Goal: Task Accomplishment & Management: Manage account settings

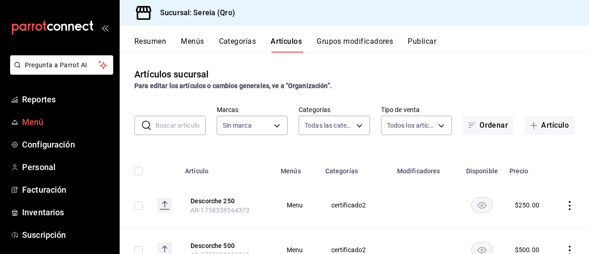
click at [37, 121] on span "Menú" at bounding box center [67, 122] width 90 height 12
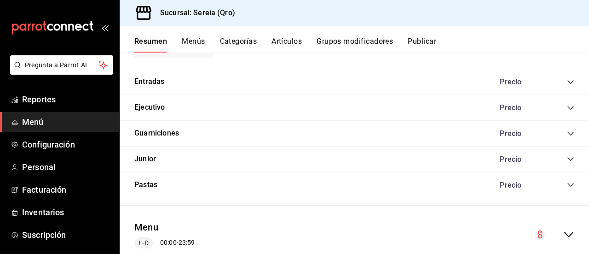
scroll to position [744, 0]
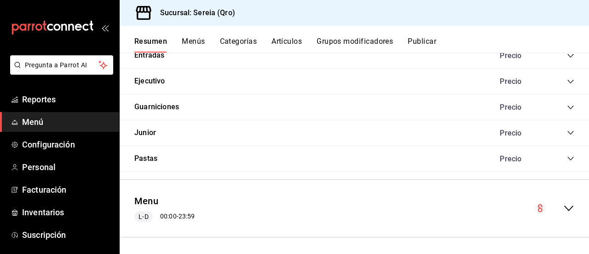
click at [566, 206] on icon "collapse-menu-row" at bounding box center [569, 208] width 11 height 11
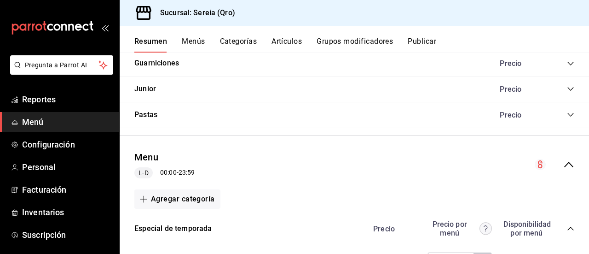
scroll to position [836, 0]
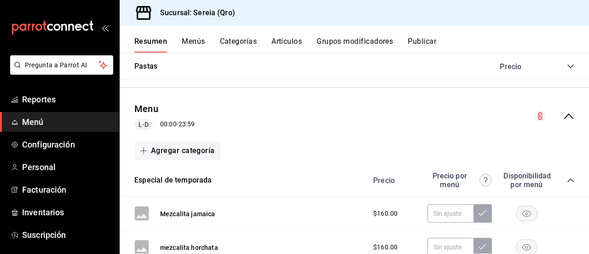
click at [568, 178] on icon "collapse-category-row" at bounding box center [571, 180] width 6 height 4
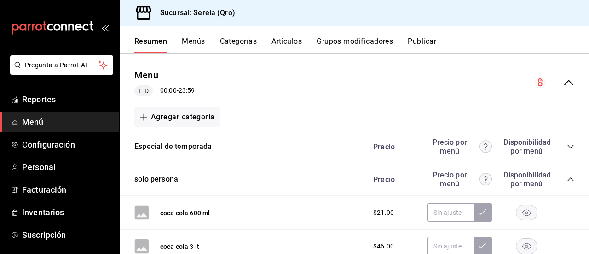
scroll to position [882, 0]
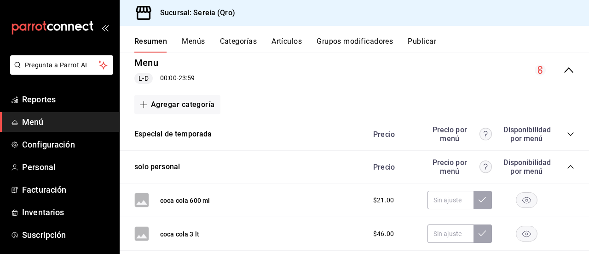
click at [568, 165] on icon "collapse-category-row" at bounding box center [571, 167] width 6 height 4
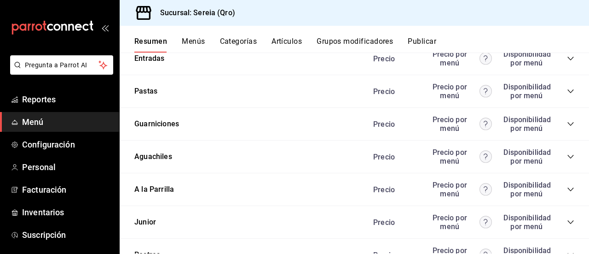
scroll to position [1434, 0]
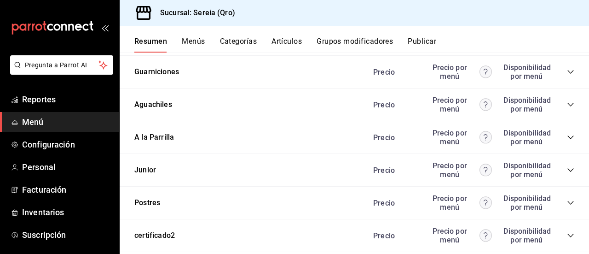
click at [567, 205] on icon "collapse-category-row" at bounding box center [570, 202] width 7 height 7
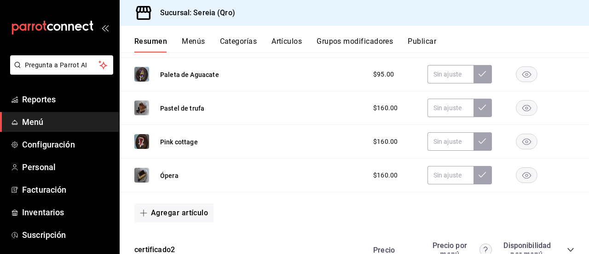
scroll to position [1711, 0]
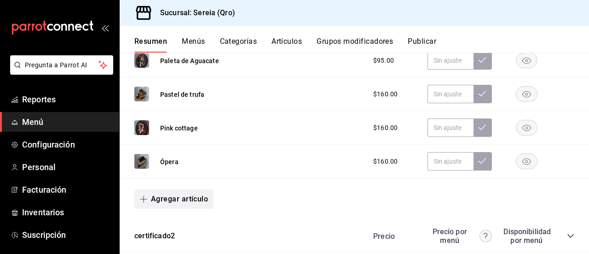
click at [149, 200] on span "button" at bounding box center [145, 198] width 11 height 7
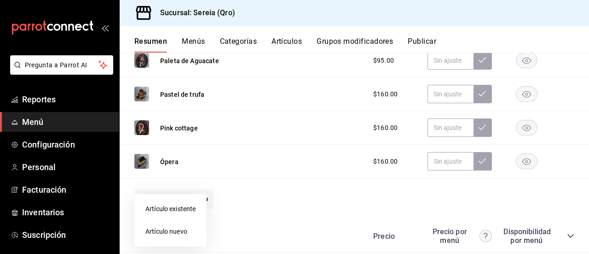
click at [160, 233] on li "Artículo nuevo" at bounding box center [170, 231] width 72 height 23
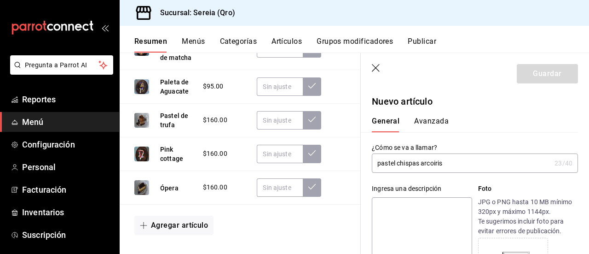
click at [382, 163] on input "pastel chispas arcoiris" at bounding box center [461, 163] width 179 height 18
click at [430, 164] on input "Pastel chispas arcoiris" at bounding box center [461, 163] width 179 height 18
type input "Pastel chispas arcoiris"
drag, startPoint x: 429, startPoint y: 164, endPoint x: 367, endPoint y: 179, distance: 64.3
click at [367, 178] on div "Ingresa una descripción x 0 /125 ​ Foto JPG o PNG hasta 10 MB mínimo 320px y má…" at bounding box center [469, 240] width 217 height 135
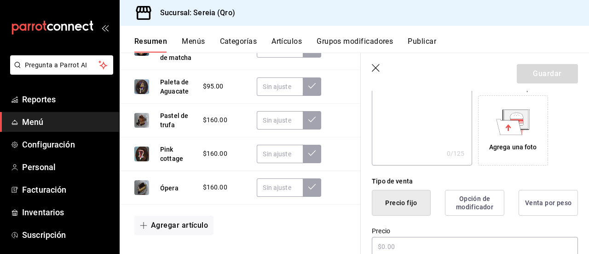
scroll to position [184, 0]
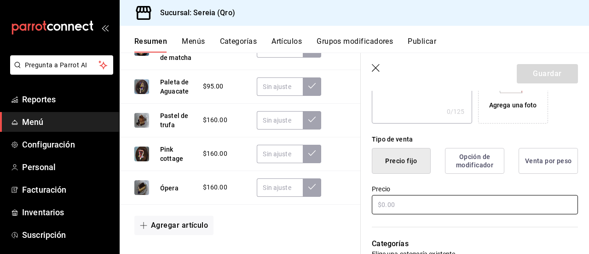
click at [388, 206] on input "text" at bounding box center [475, 204] width 206 height 19
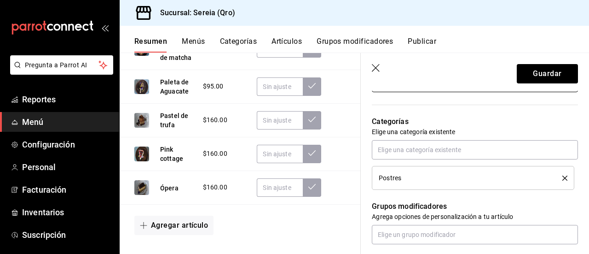
scroll to position [276, 0]
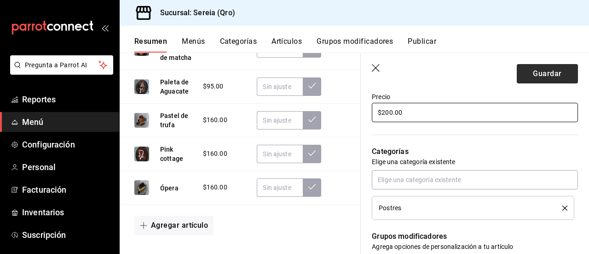
type input "$200.00"
click at [529, 76] on button "Guardar" at bounding box center [547, 73] width 61 height 19
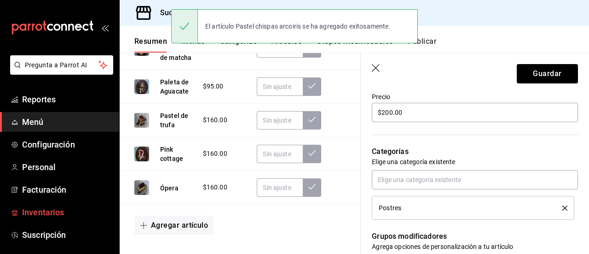
click at [31, 215] on span "Inventarios" at bounding box center [67, 212] width 90 height 12
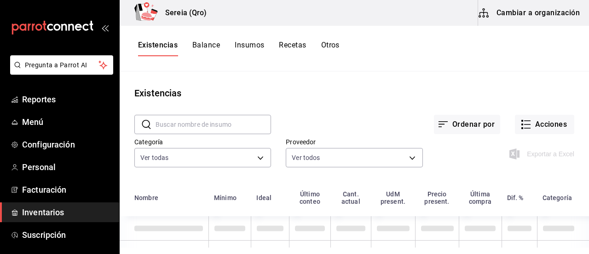
click at [514, 16] on button "Cambiar a organización" at bounding box center [530, 13] width 104 height 26
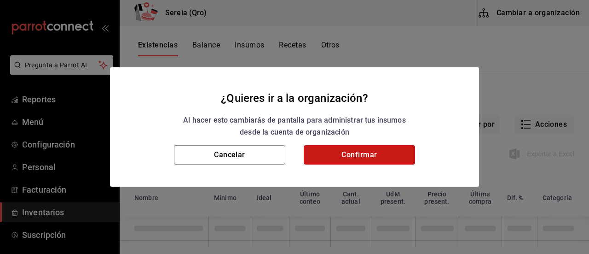
click at [327, 157] on button "Confirmar" at bounding box center [359, 154] width 111 height 19
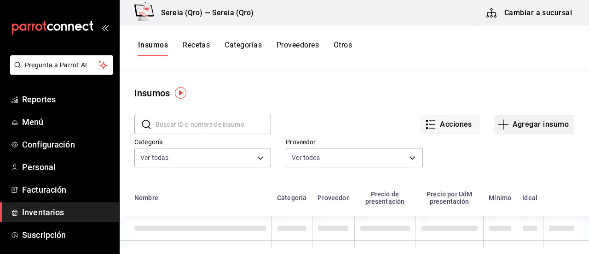
click at [503, 125] on icon "button" at bounding box center [503, 124] width 0 height 10
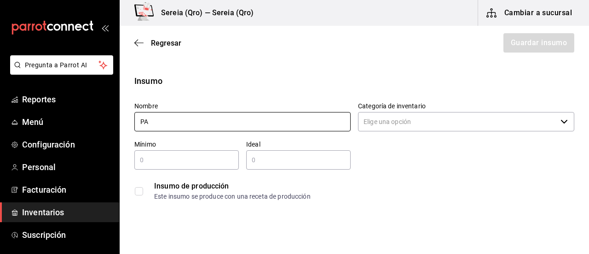
type input "P"
type input "Pastel chispas arcoiris"
click at [561, 123] on icon "button" at bounding box center [564, 121] width 7 height 7
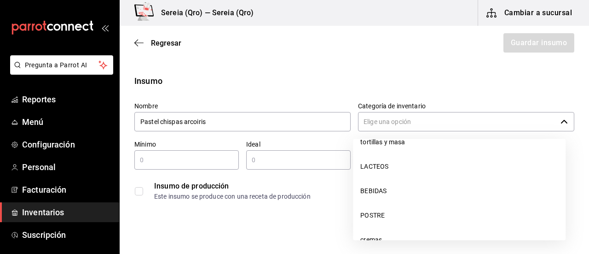
scroll to position [184, 0]
drag, startPoint x: 369, startPoint y: 168, endPoint x: 375, endPoint y: 172, distance: 6.9
click at [370, 168] on li "POSTRE" at bounding box center [459, 169] width 213 height 24
type input "POSTRE"
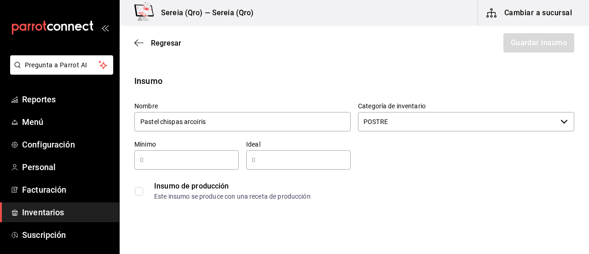
type input "Pastel chispas arcoiris"
click at [142, 167] on div "​" at bounding box center [186, 159] width 105 height 19
type input "2"
click at [254, 158] on input "text" at bounding box center [298, 159] width 105 height 11
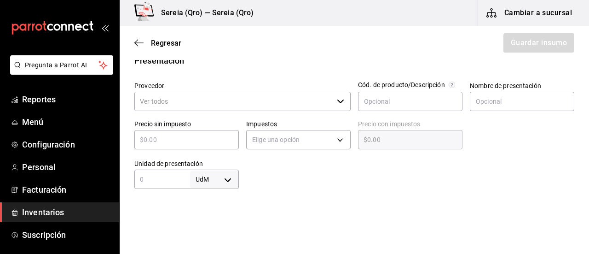
type input "8"
click at [146, 145] on input "text" at bounding box center [186, 139] width 105 height 11
type input "$7"
type input "$7.00"
type input "$73"
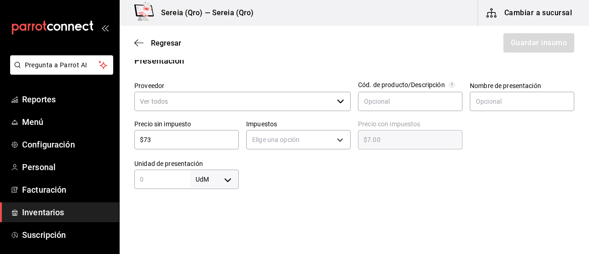
type input "$73.00"
type input "$73.7"
type input "$73.70"
type input "$73.75"
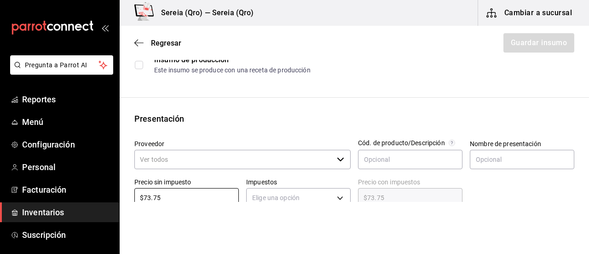
scroll to position [138, 0]
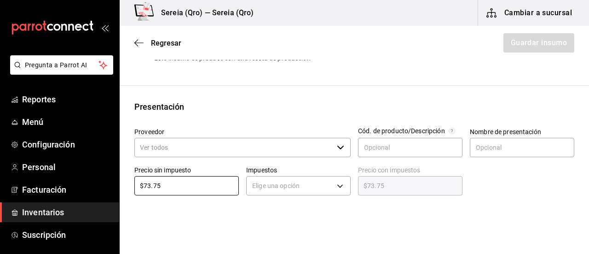
click at [337, 149] on icon "button" at bounding box center [340, 147] width 7 height 7
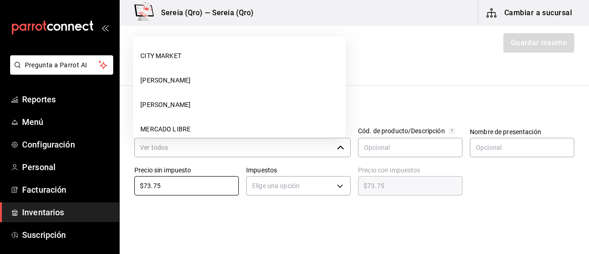
type input "$73.75"
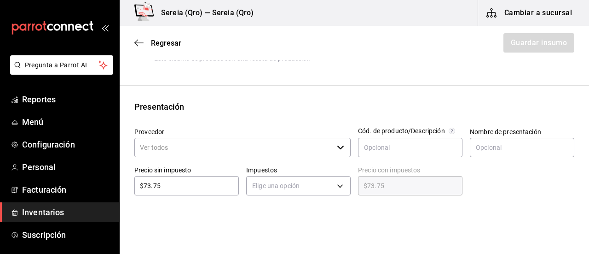
click at [220, 146] on input "Proveedor" at bounding box center [233, 147] width 199 height 19
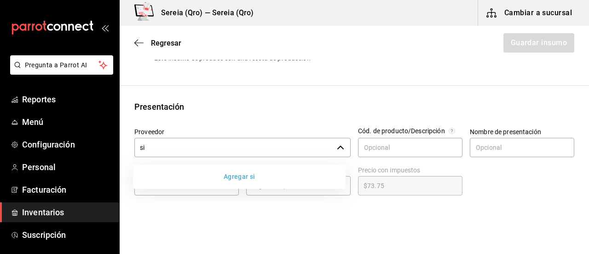
type input "s"
click at [337, 147] on icon "button" at bounding box center [340, 147] width 7 height 7
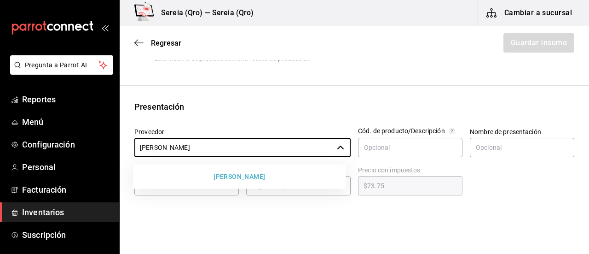
type input "[PERSON_NAME]"
click at [249, 179] on button "[PERSON_NAME]" at bounding box center [239, 176] width 205 height 17
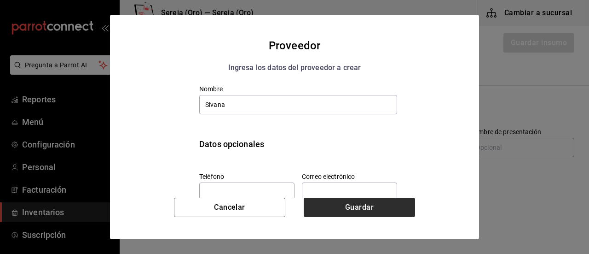
type input "Sivana"
click at [357, 208] on button "Guardar" at bounding box center [359, 207] width 111 height 19
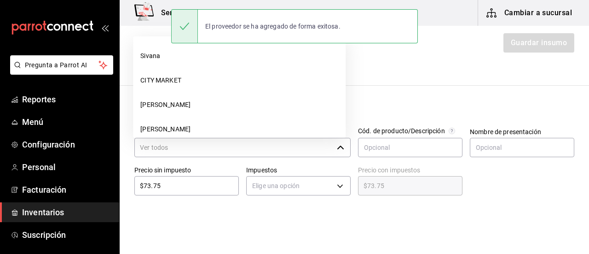
click at [235, 149] on input "Proveedor" at bounding box center [233, 147] width 199 height 19
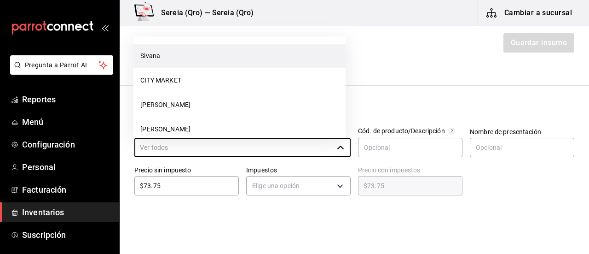
click at [155, 59] on li "Sivana" at bounding box center [239, 56] width 213 height 24
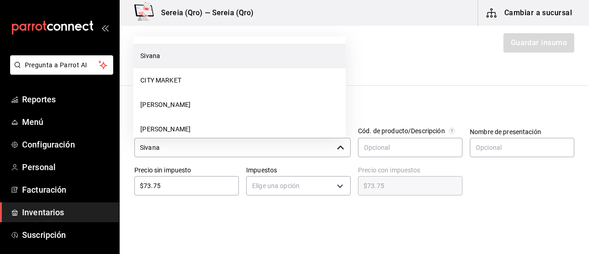
click at [147, 149] on input "Sivana" at bounding box center [233, 147] width 199 height 19
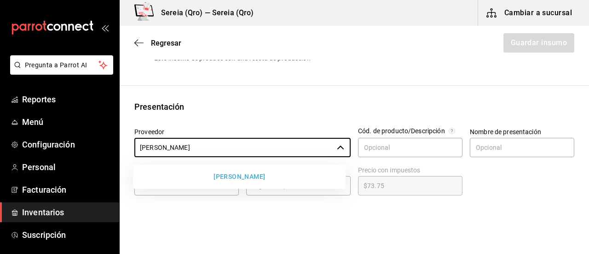
type input "Sivana"
click at [258, 177] on button "[PERSON_NAME]" at bounding box center [239, 176] width 205 height 17
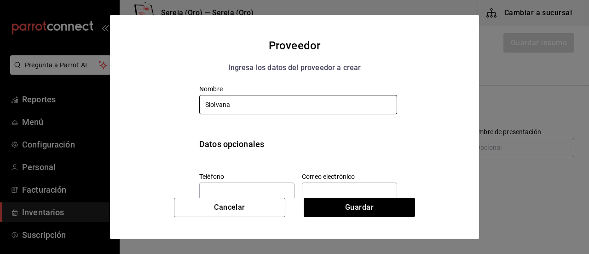
click at [212, 106] on input "Siolvana" at bounding box center [298, 104] width 198 height 19
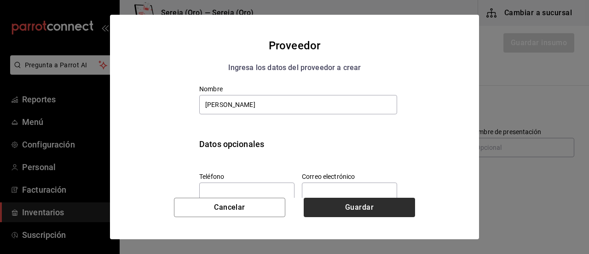
type input "[PERSON_NAME]"
click at [341, 205] on button "Guardar" at bounding box center [359, 207] width 111 height 19
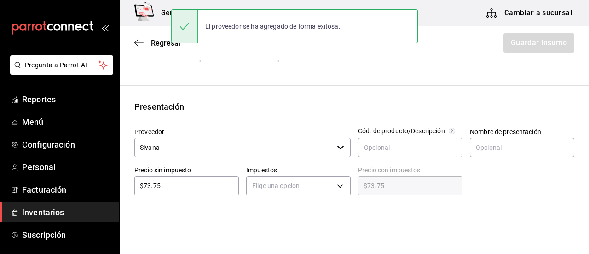
click at [146, 148] on input "Sivana" at bounding box center [233, 147] width 199 height 19
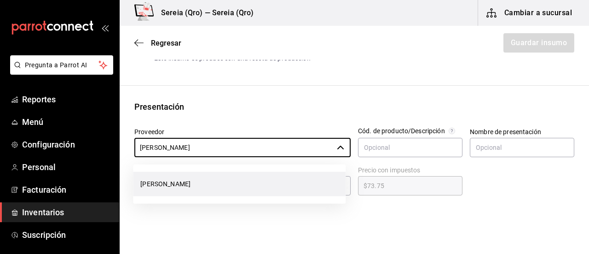
click at [150, 181] on li "[PERSON_NAME]" at bounding box center [239, 184] width 213 height 24
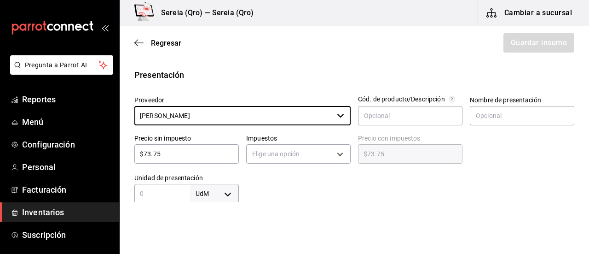
scroll to position [184, 0]
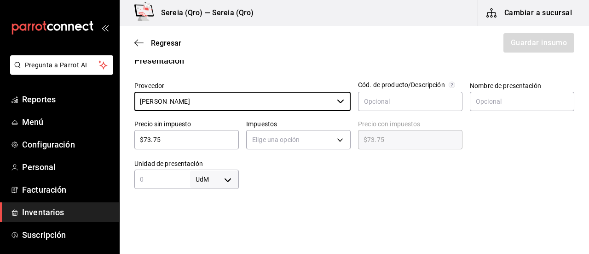
type input "[PERSON_NAME]"
click at [146, 183] on input "text" at bounding box center [162, 179] width 56 height 11
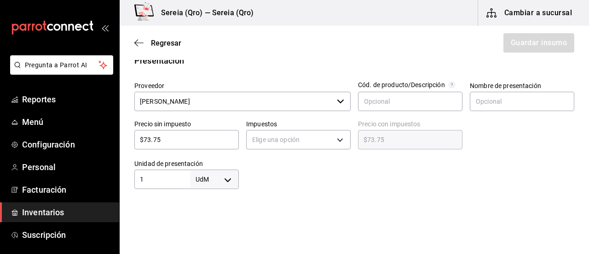
type input "1"
click at [228, 178] on body "Pregunta a Parrot AI Reportes Menú Configuración Personal Facturación Inventari…" at bounding box center [294, 101] width 589 height 202
click at [210, 230] on li "pza" at bounding box center [213, 227] width 48 height 15
type input "UNIT"
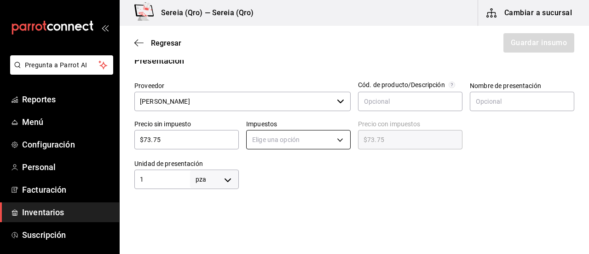
click at [339, 140] on body "Pregunta a Parrot AI Reportes Menú Configuración Personal Facturación Inventari…" at bounding box center [294, 101] width 589 height 202
click at [256, 168] on li "IVA 0%" at bounding box center [296, 168] width 102 height 15
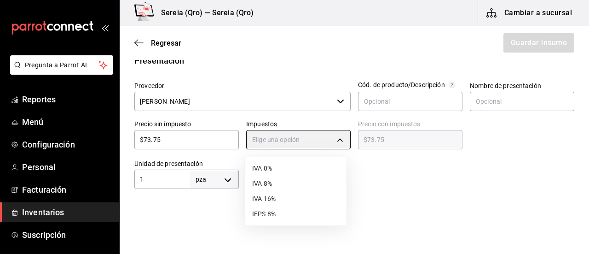
type input "IVA_0"
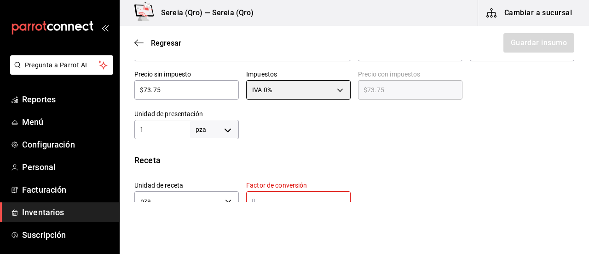
scroll to position [276, 0]
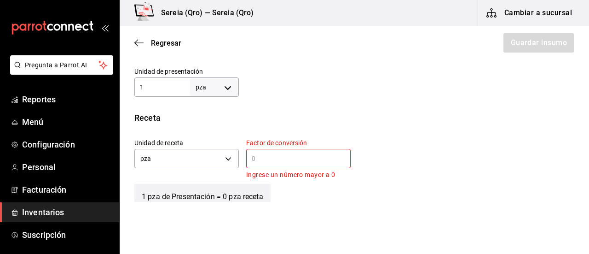
drag, startPoint x: 249, startPoint y: 150, endPoint x: 250, endPoint y: 155, distance: 5.6
click at [249, 155] on div "​" at bounding box center [298, 158] width 105 height 19
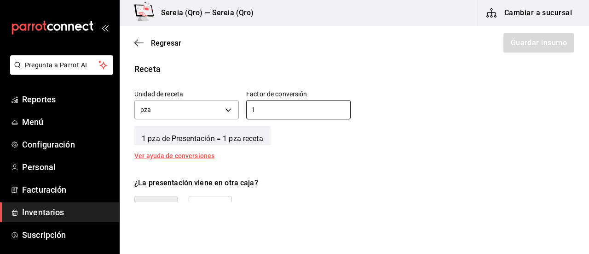
scroll to position [368, 0]
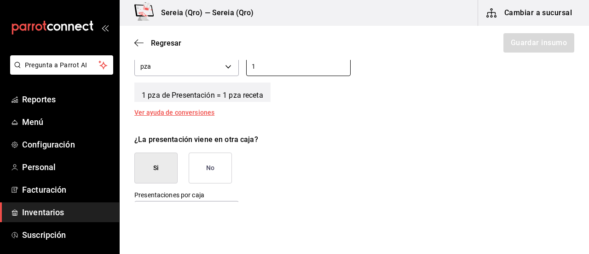
type input "1"
drag, startPoint x: 197, startPoint y: 167, endPoint x: 277, endPoint y: 170, distance: 80.7
click at [197, 167] on button "No" at bounding box center [210, 167] width 43 height 31
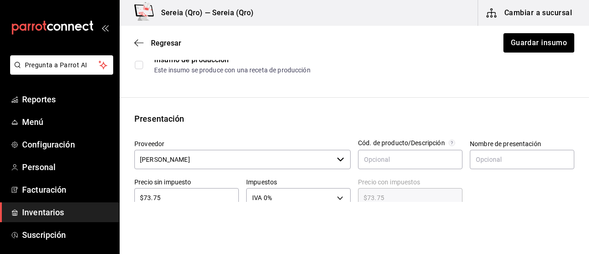
scroll to position [0, 0]
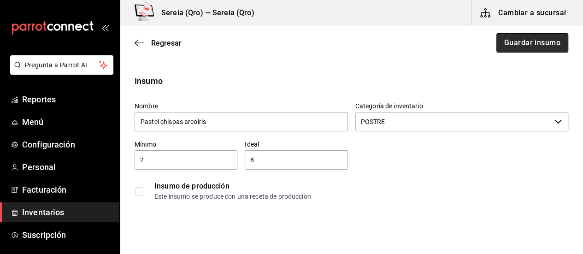
click at [515, 42] on button "Guardar insumo" at bounding box center [532, 42] width 72 height 19
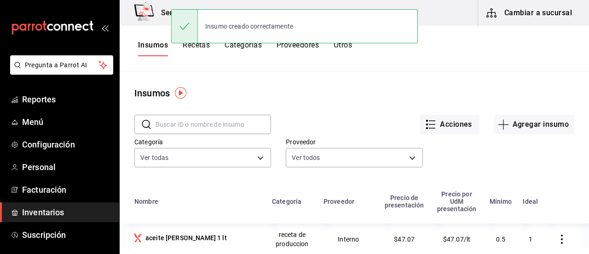
click at [195, 42] on div at bounding box center [184, 26] width 27 height 33
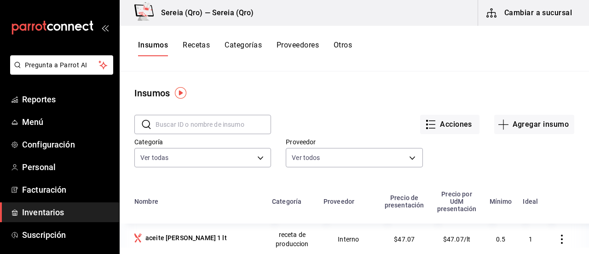
click at [196, 47] on button "Recetas" at bounding box center [196, 49] width 27 height 16
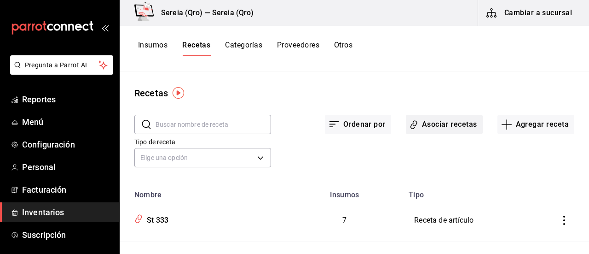
click at [411, 122] on icon "button" at bounding box center [414, 124] width 9 height 11
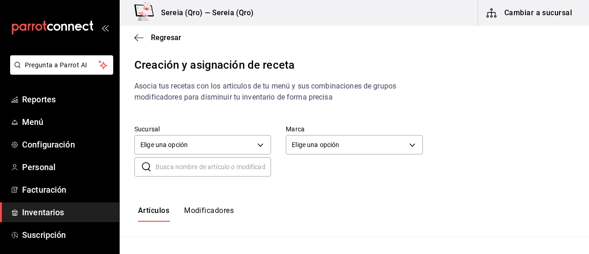
click at [172, 167] on input "text" at bounding box center [214, 166] width 116 height 18
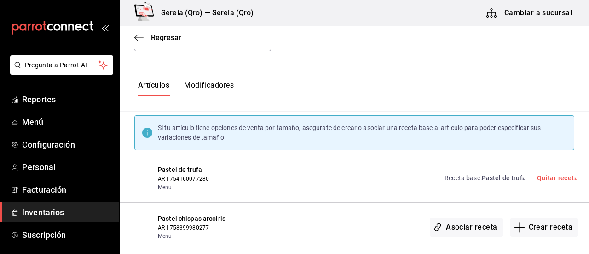
scroll to position [138, 0]
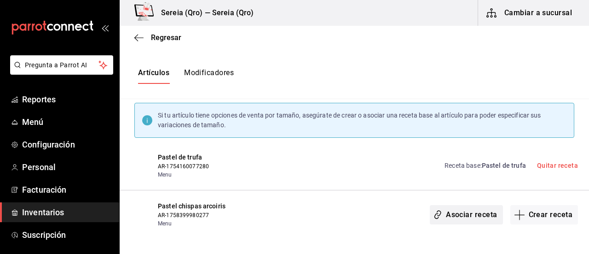
type input "pastel"
click at [479, 215] on button "Asociar receta" at bounding box center [466, 214] width 73 height 19
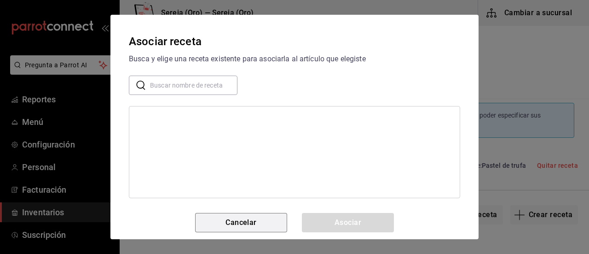
drag, startPoint x: 236, startPoint y: 224, endPoint x: 541, endPoint y: 210, distance: 305.2
click at [239, 224] on button "Cancelar" at bounding box center [241, 222] width 92 height 19
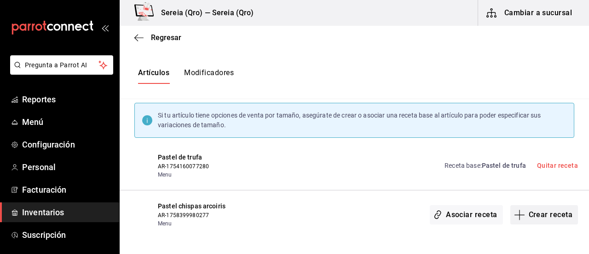
click at [536, 213] on button "Crear receta" at bounding box center [545, 214] width 68 height 19
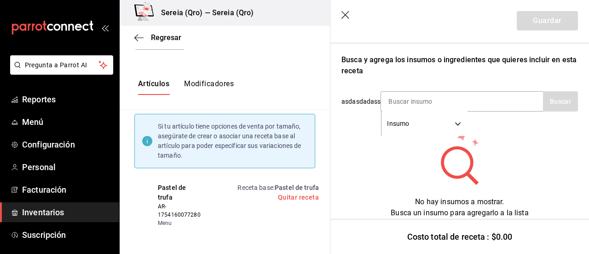
scroll to position [139, 0]
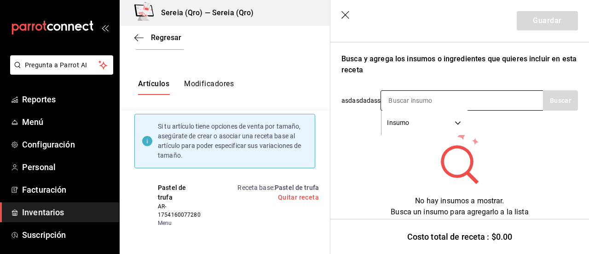
click at [395, 105] on input at bounding box center [427, 100] width 92 height 19
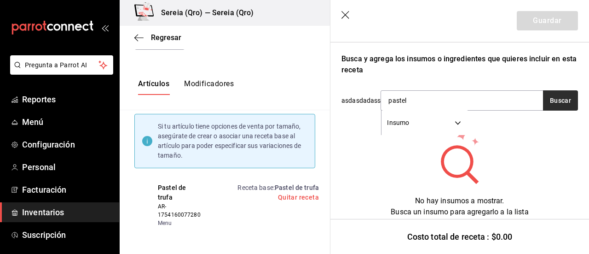
type input "pastel"
click at [551, 103] on button "Buscar" at bounding box center [560, 100] width 35 height 20
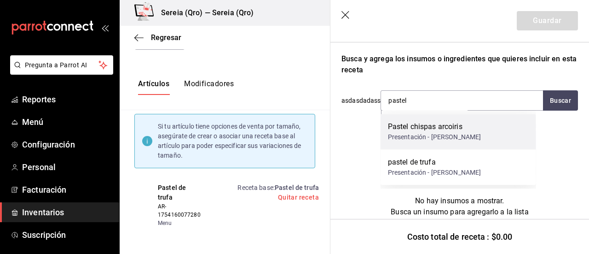
click at [417, 131] on div "Pastel chispas arcoiris" at bounding box center [434, 126] width 93 height 11
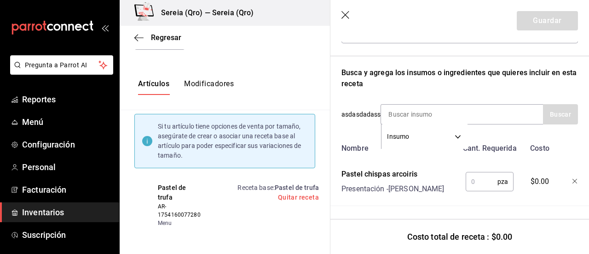
click at [475, 175] on input "text" at bounding box center [482, 181] width 32 height 18
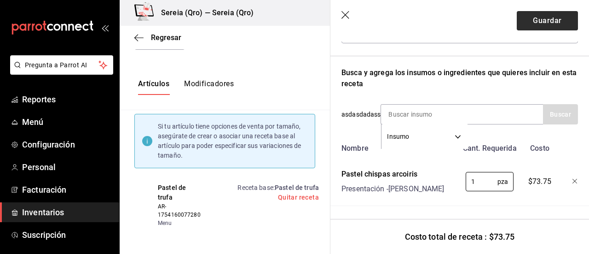
type input "1"
click at [521, 19] on button "Guardar" at bounding box center [547, 20] width 61 height 19
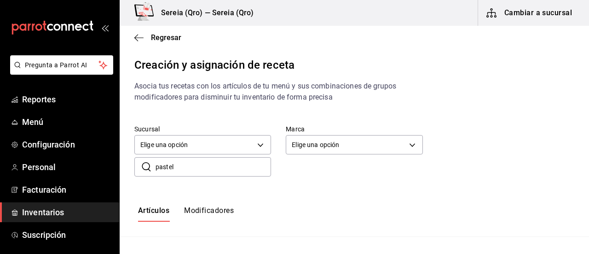
scroll to position [138, 0]
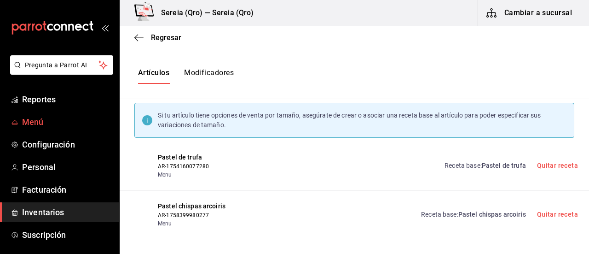
click at [35, 122] on span "Menú" at bounding box center [67, 122] width 90 height 12
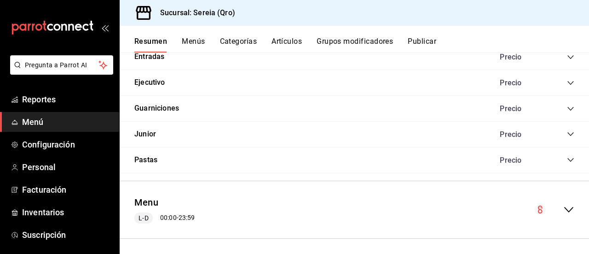
scroll to position [744, 0]
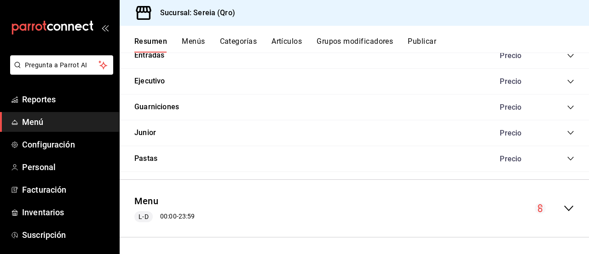
click at [564, 205] on icon "collapse-menu-row" at bounding box center [569, 208] width 11 height 11
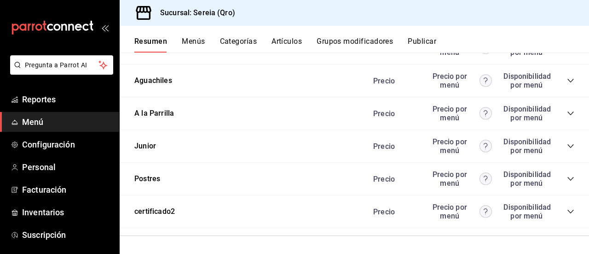
scroll to position [1911, 0]
click at [567, 180] on icon "collapse-category-row" at bounding box center [570, 178] width 7 height 7
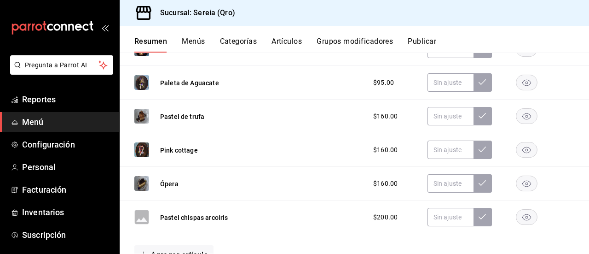
scroll to position [2187, 0]
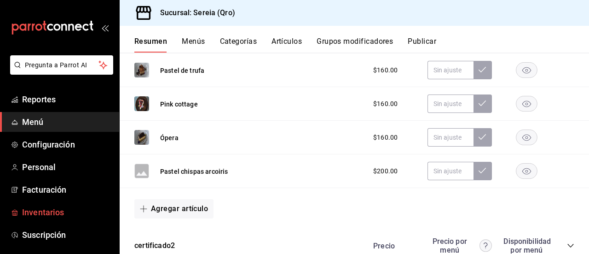
click at [46, 213] on span "Inventarios" at bounding box center [67, 212] width 90 height 12
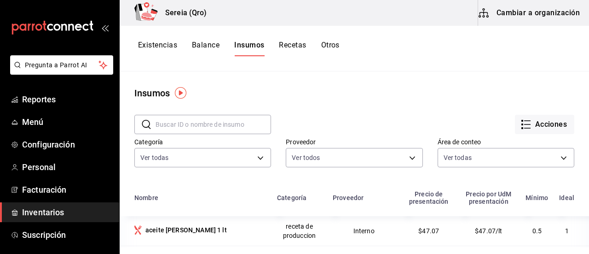
click at [164, 126] on input "text" at bounding box center [214, 124] width 116 height 18
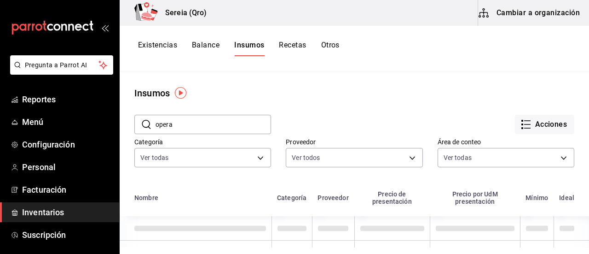
type input "opera"
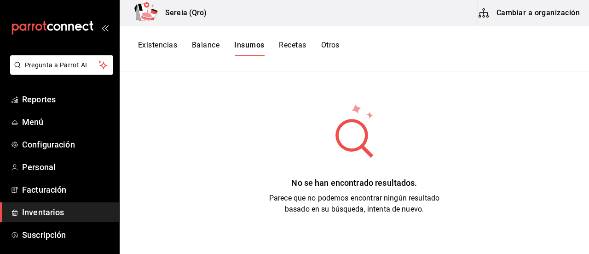
scroll to position [21, 0]
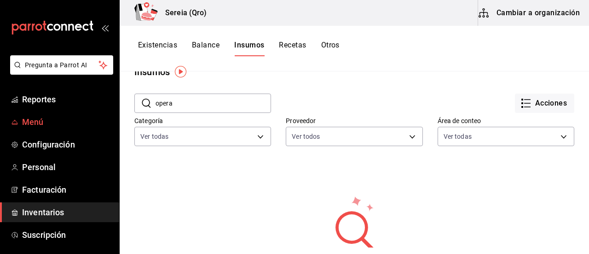
click at [31, 115] on link "Menú" at bounding box center [59, 122] width 119 height 20
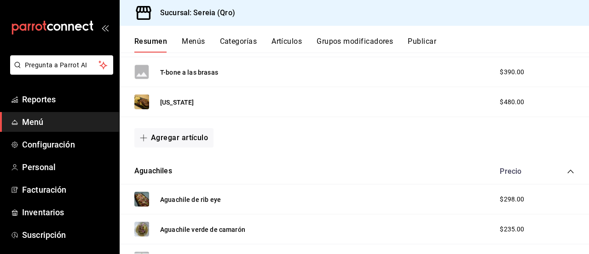
scroll to position [744, 0]
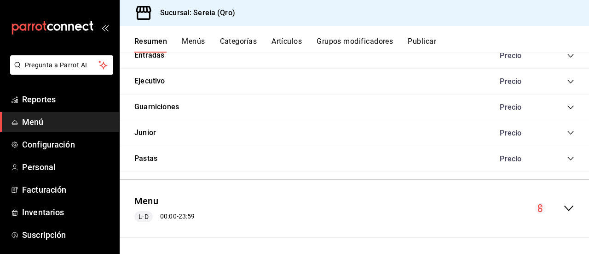
click at [564, 206] on icon "collapse-menu-row" at bounding box center [569, 208] width 11 height 11
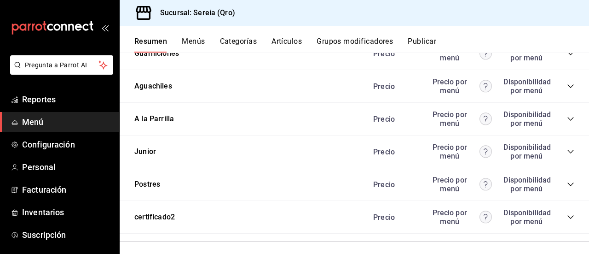
scroll to position [1911, 0]
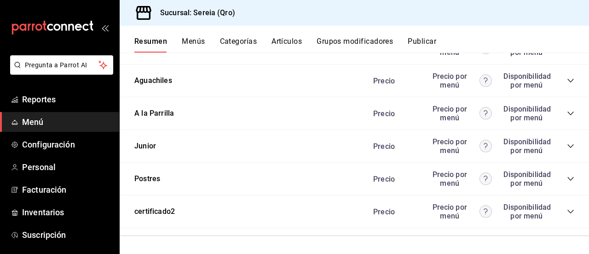
click at [567, 179] on icon "collapse-category-row" at bounding box center [570, 178] width 7 height 7
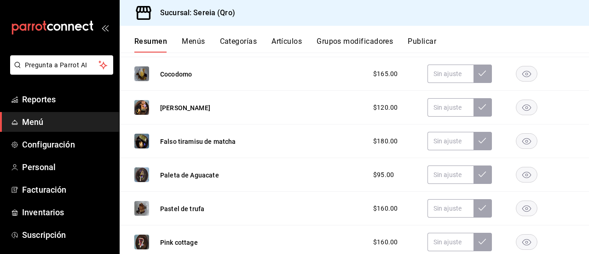
scroll to position [2187, 0]
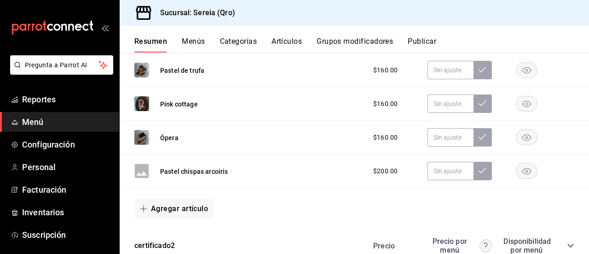
click at [287, 44] on button "Artículos" at bounding box center [287, 45] width 30 height 16
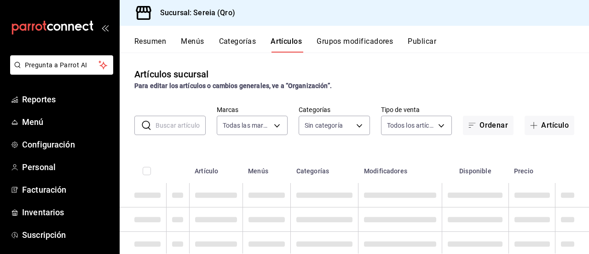
type input "e26cb55a-85e0-41b2-9155-b47575076aeb"
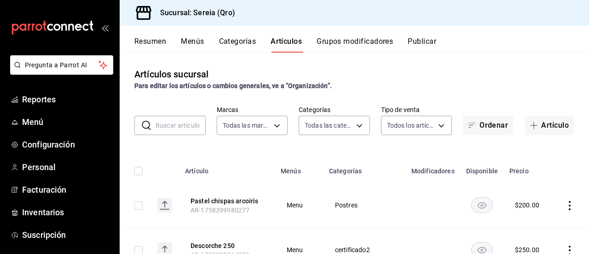
type input "2006e8ab-25de-46ac-9b12-e0f16751f5fe,60b8ec1b-19fc-44ab-b900-b31ad58b3909,f43c5…"
click at [170, 131] on input "text" at bounding box center [181, 125] width 50 height 18
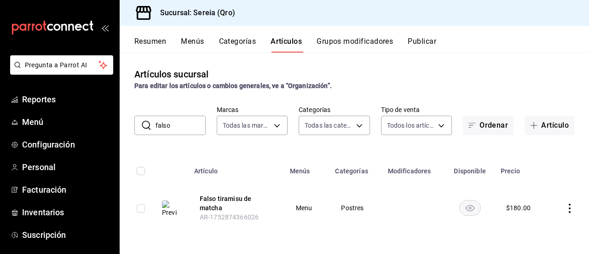
drag, startPoint x: 173, startPoint y: 128, endPoint x: 156, endPoint y: 128, distance: 17.0
click at [156, 128] on input "falso" at bounding box center [181, 125] width 50 height 18
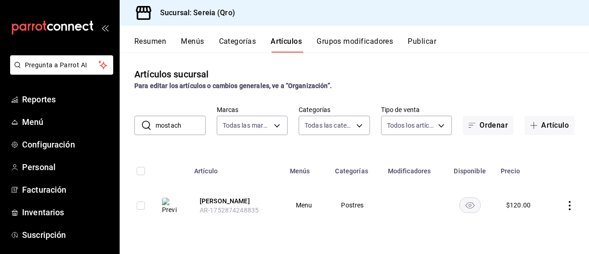
click at [570, 206] on icon "actions" at bounding box center [570, 205] width 2 height 9
click at [536, 229] on span "Eliminar" at bounding box center [542, 229] width 23 height 7
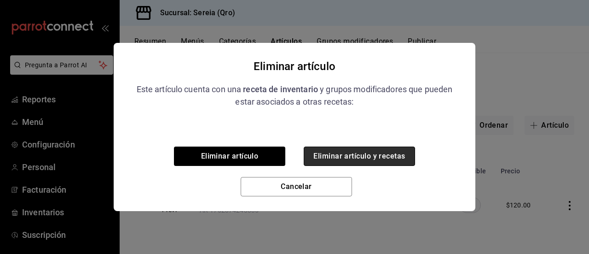
click at [334, 155] on button "Eliminar artículo y recetas" at bounding box center [359, 155] width 111 height 19
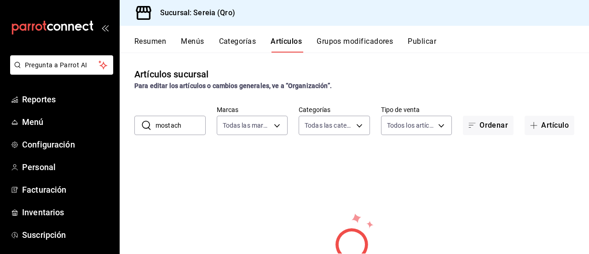
drag, startPoint x: 183, startPoint y: 122, endPoint x: 153, endPoint y: 123, distance: 30.0
click at [153, 123] on div "​ mostach ​" at bounding box center [169, 125] width 71 height 19
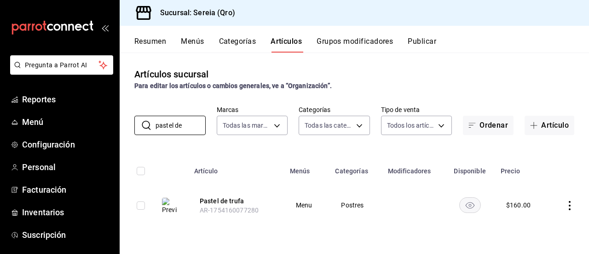
click at [572, 205] on icon "actions" at bounding box center [570, 205] width 9 height 9
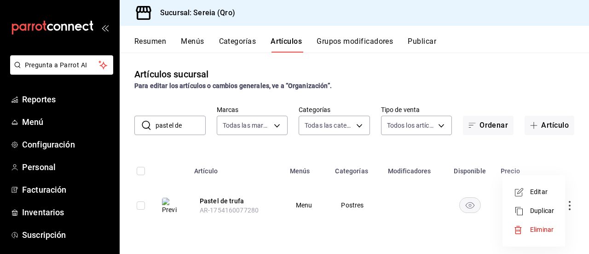
click at [536, 227] on span "Eliminar" at bounding box center [542, 229] width 23 height 7
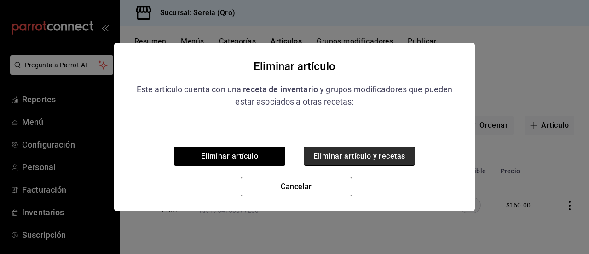
click at [320, 158] on button "Eliminar artículo y recetas" at bounding box center [359, 155] width 111 height 19
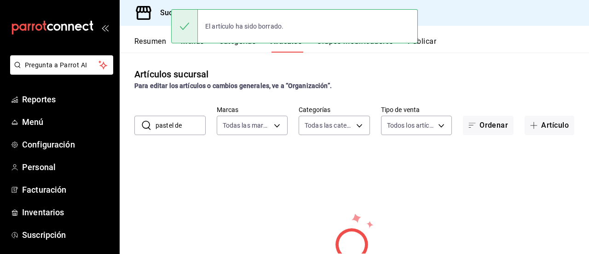
drag, startPoint x: 182, startPoint y: 126, endPoint x: 154, endPoint y: 126, distance: 28.1
click at [154, 126] on div "​ pastel de ​" at bounding box center [169, 125] width 71 height 19
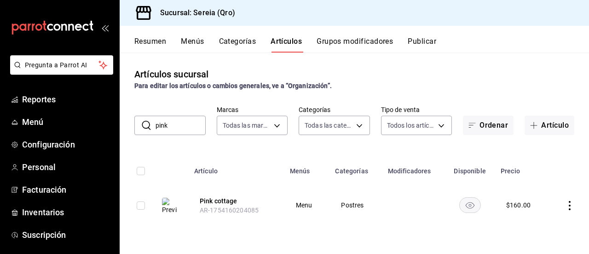
click at [568, 202] on icon "actions" at bounding box center [570, 205] width 9 height 9
click at [545, 230] on span "Eliminar" at bounding box center [542, 229] width 23 height 7
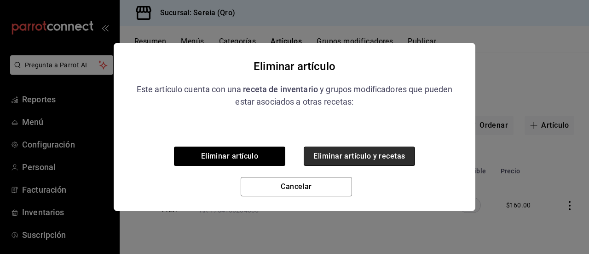
click at [338, 156] on button "Eliminar artículo y recetas" at bounding box center [359, 155] width 111 height 19
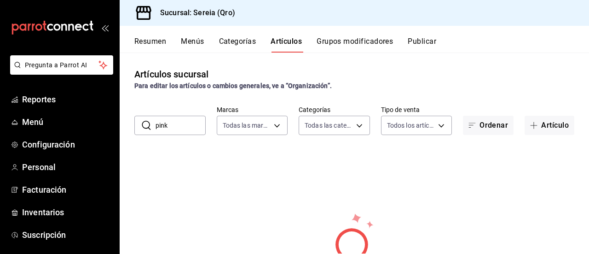
drag, startPoint x: 171, startPoint y: 124, endPoint x: 153, endPoint y: 127, distance: 18.2
click at [153, 127] on div "​ pink ​" at bounding box center [169, 125] width 71 height 19
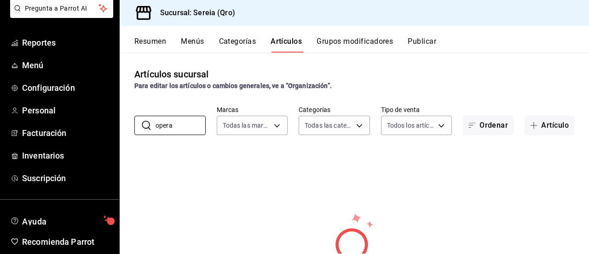
scroll to position [92, 0]
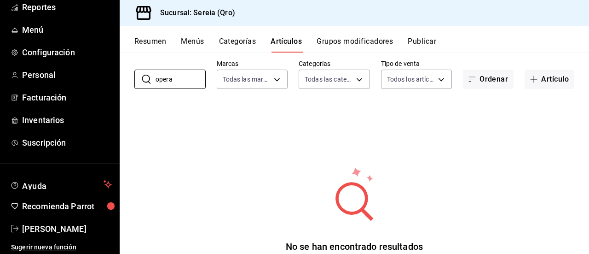
type input "opera"
click at [223, 182] on div "No se han encontrado resultados Parece que no podemos encontrar ningún resultad…" at bounding box center [355, 222] width 470 height 230
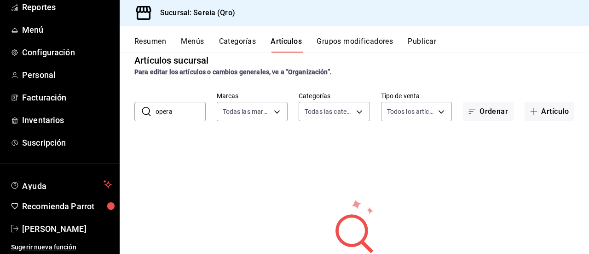
scroll to position [0, 0]
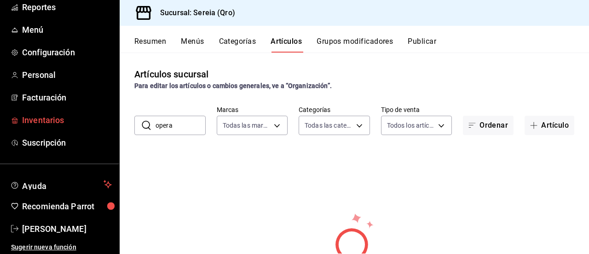
click at [46, 119] on span "Inventarios" at bounding box center [67, 120] width 90 height 12
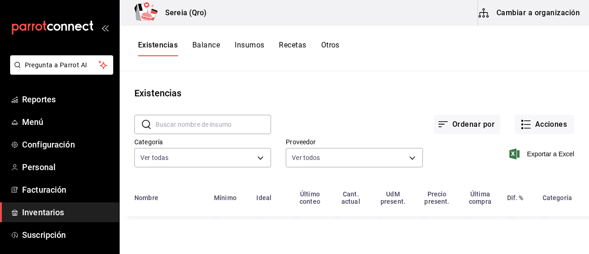
click at [231, 127] on input "text" at bounding box center [214, 124] width 116 height 18
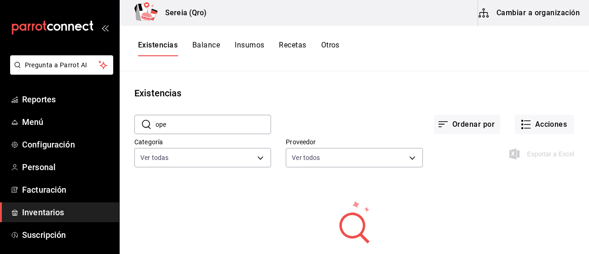
drag, startPoint x: 176, startPoint y: 130, endPoint x: 148, endPoint y: 124, distance: 28.7
click at [148, 124] on div "​ ope ​" at bounding box center [202, 124] width 137 height 19
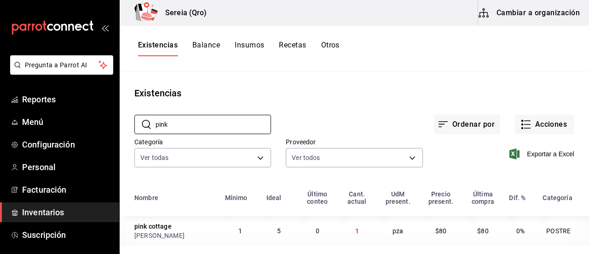
type input "pink"
click at [511, 11] on button "Cambiar a organización" at bounding box center [530, 13] width 104 height 26
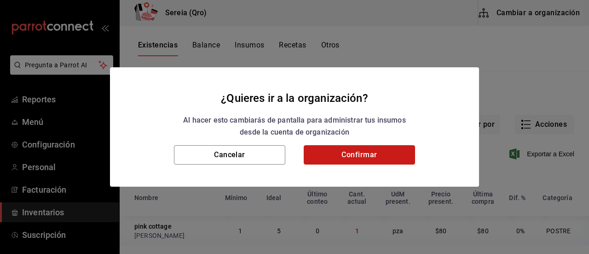
click at [335, 159] on button "Confirmar" at bounding box center [359, 154] width 111 height 19
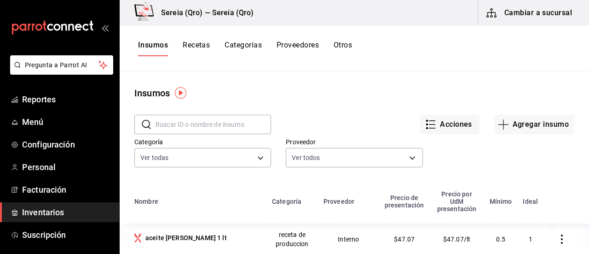
click at [179, 130] on input "text" at bounding box center [214, 124] width 116 height 18
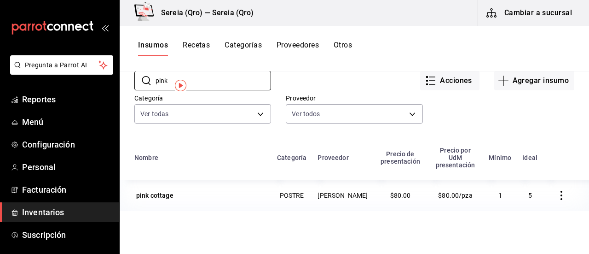
scroll to position [46, 0]
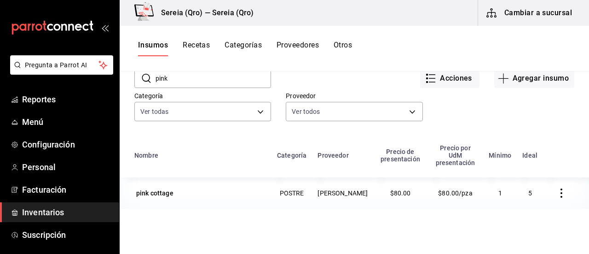
click at [557, 188] on icon "button" at bounding box center [561, 192] width 9 height 9
click at [530, 187] on span "Eliminar" at bounding box center [526, 185] width 23 height 7
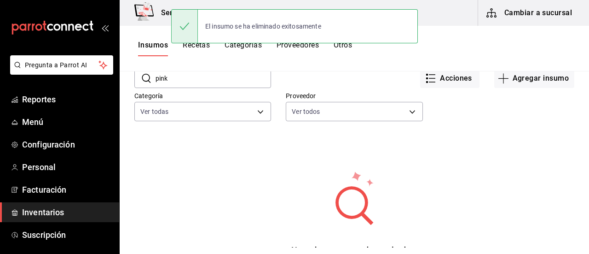
drag, startPoint x: 172, startPoint y: 83, endPoint x: 151, endPoint y: 78, distance: 22.3
click at [151, 78] on div "​ pink ​" at bounding box center [202, 78] width 137 height 19
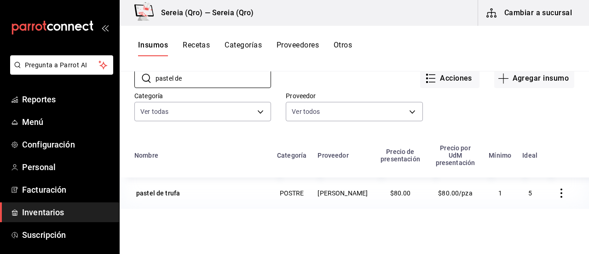
click at [557, 188] on icon "button" at bounding box center [561, 192] width 9 height 9
click at [531, 187] on span "Eliminar" at bounding box center [526, 185] width 23 height 7
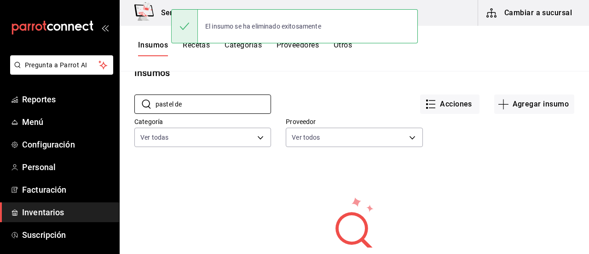
scroll to position [15, 0]
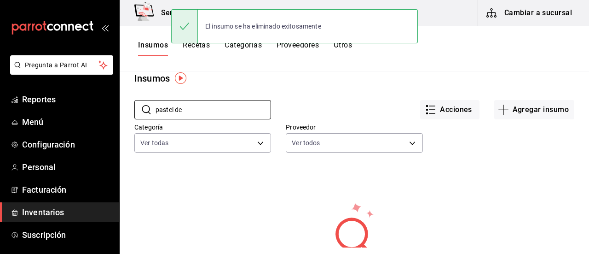
drag, startPoint x: 184, startPoint y: 79, endPoint x: 153, endPoint y: 79, distance: 31.3
click at [153, 79] on main "Insumos ​ pastel de ​ Acciones Agregar insumo Categoría Ver todas Proveedor Ver…" at bounding box center [355, 159] width 470 height 176
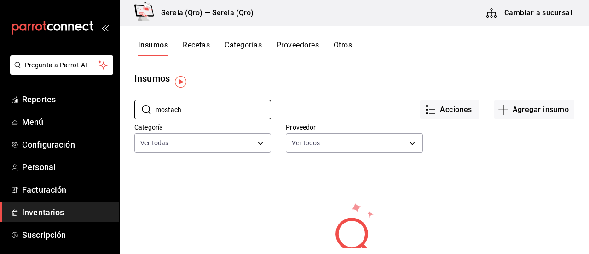
scroll to position [0, 0]
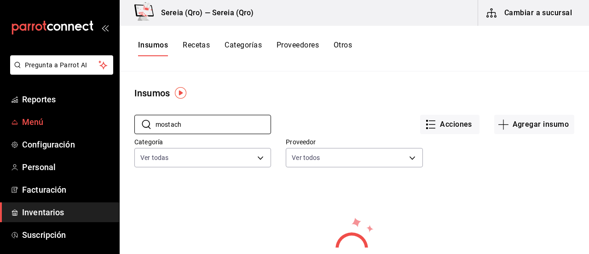
type input "mostach"
click at [38, 123] on span "Menú" at bounding box center [67, 122] width 90 height 12
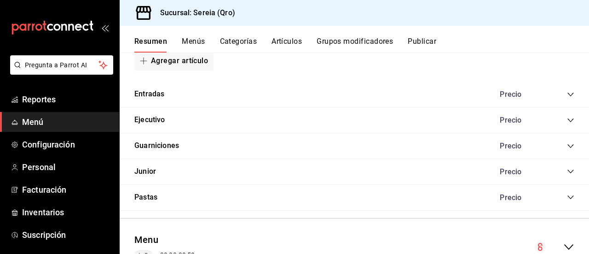
scroll to position [744, 0]
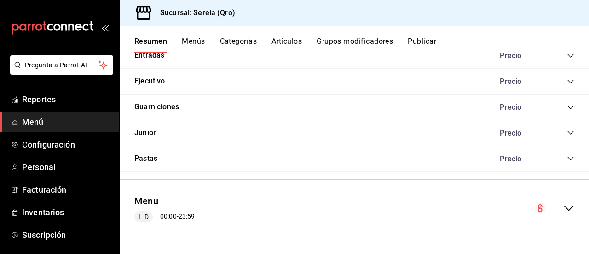
click at [564, 205] on icon "collapse-menu-row" at bounding box center [569, 208] width 11 height 11
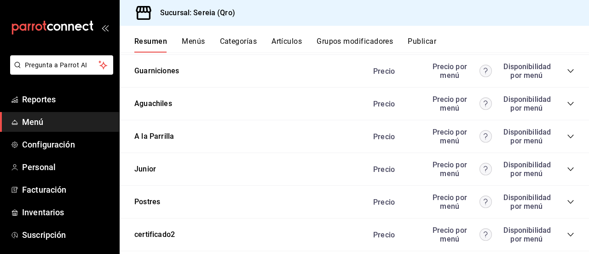
scroll to position [1911, 0]
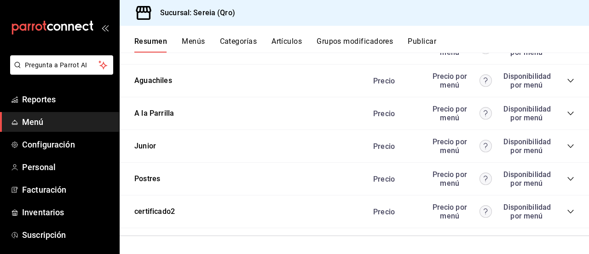
click at [567, 176] on icon "collapse-category-row" at bounding box center [570, 178] width 7 height 7
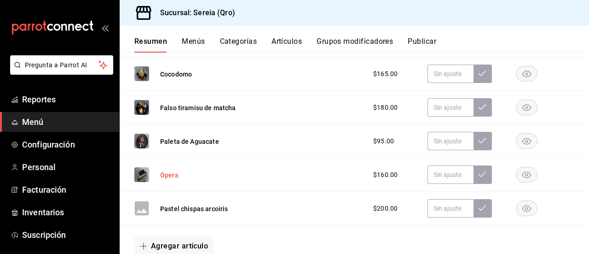
scroll to position [2003, 0]
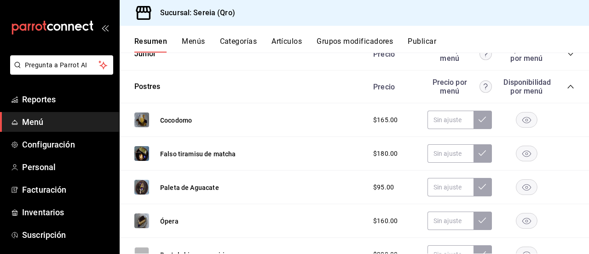
click at [288, 37] on button "Artículos" at bounding box center [287, 45] width 30 height 16
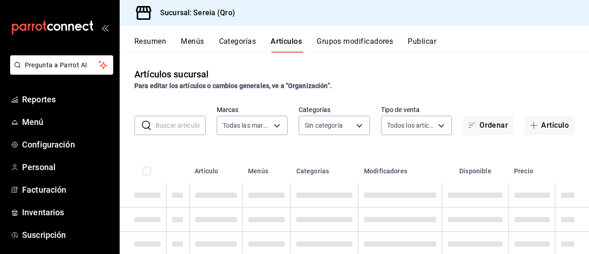
type input "e26cb55a-85e0-41b2-9155-b47575076aeb"
type input "2006e8ab-25de-46ac-9b12-e0f16751f5fe,60b8ec1b-19fc-44ab-b900-b31ad58b3909,f43c5…"
click at [163, 126] on input "text" at bounding box center [181, 125] width 50 height 18
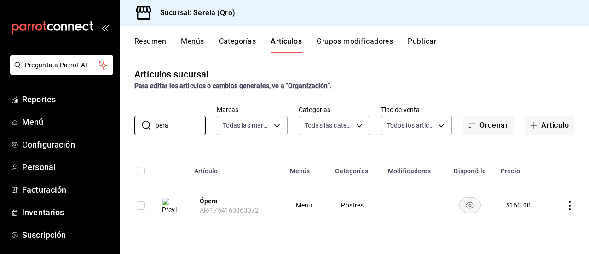
type input "pera"
click at [572, 207] on icon "actions" at bounding box center [570, 205] width 9 height 9
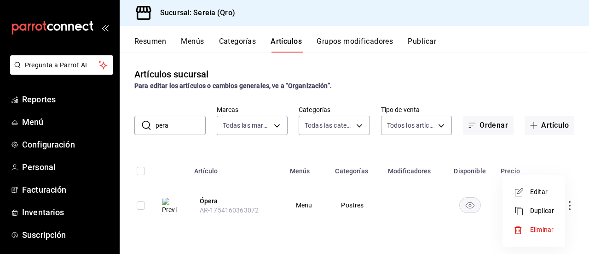
click at [542, 232] on span "Eliminar" at bounding box center [542, 229] width 23 height 7
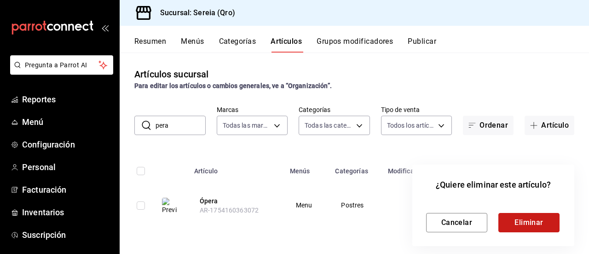
click at [524, 224] on button "Eliminar" at bounding box center [529, 222] width 61 height 19
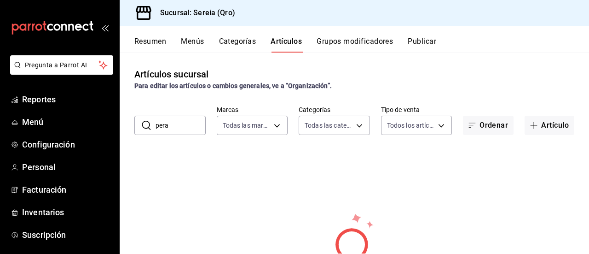
drag, startPoint x: 153, startPoint y: 41, endPoint x: 179, endPoint y: 54, distance: 29.3
click at [169, 50] on div "Resumen Menús Categorías Artículos Grupos modificadores Publicar" at bounding box center [361, 45] width 455 height 16
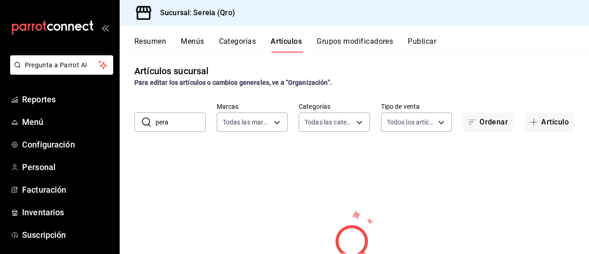
click at [141, 38] on button "Resumen" at bounding box center [150, 45] width 32 height 16
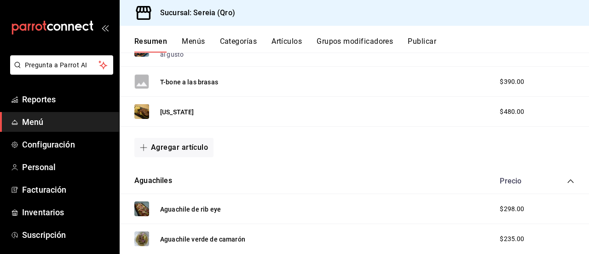
scroll to position [744, 0]
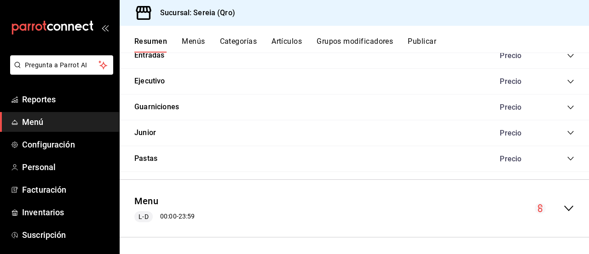
click at [564, 203] on icon "collapse-menu-row" at bounding box center [569, 208] width 11 height 11
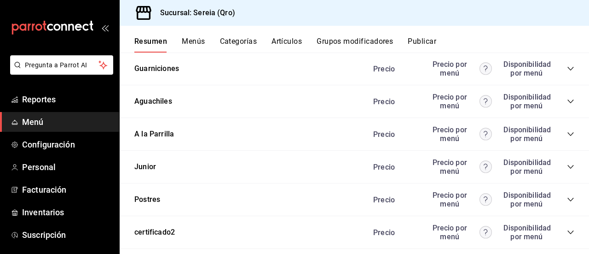
scroll to position [1911, 0]
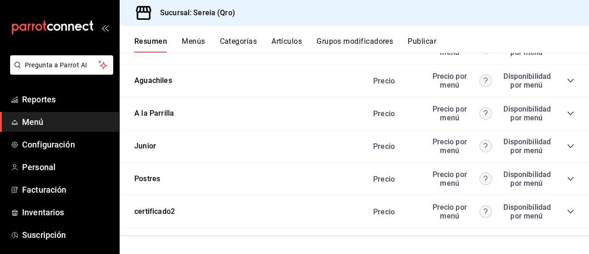
click at [567, 175] on icon "collapse-category-row" at bounding box center [570, 178] width 7 height 7
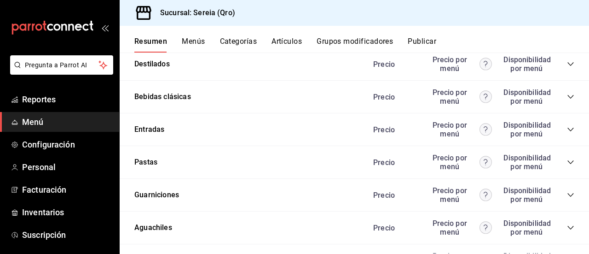
scroll to position [1672, 0]
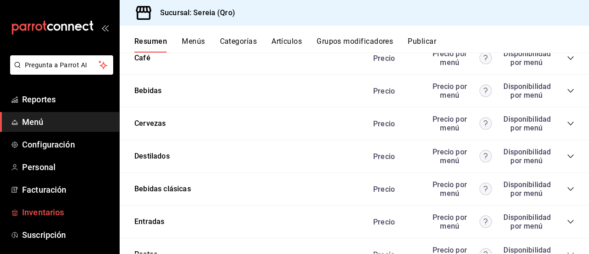
click at [55, 214] on span "Inventarios" at bounding box center [67, 212] width 90 height 12
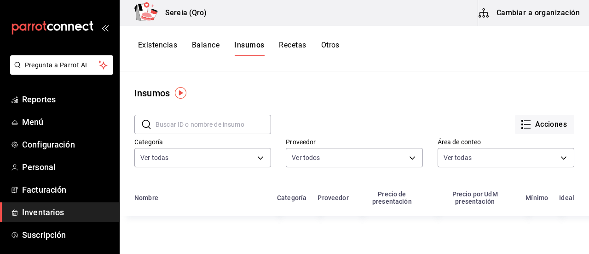
click at [525, 11] on button "Cambiar a organización" at bounding box center [530, 13] width 104 height 26
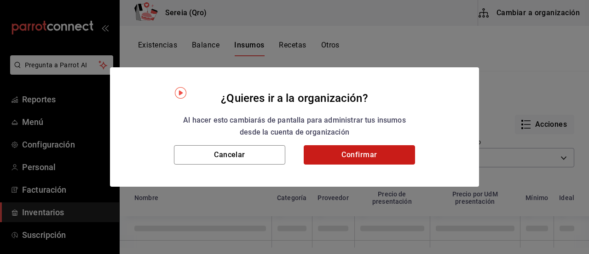
click at [352, 162] on button "Confirmar" at bounding box center [359, 154] width 111 height 19
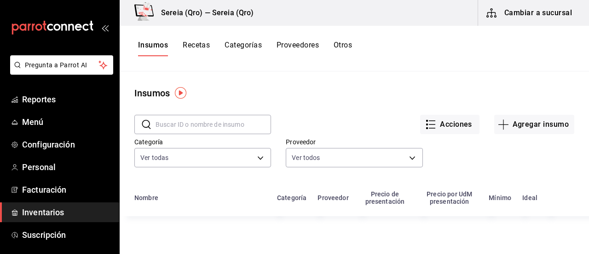
click at [166, 124] on input "text" at bounding box center [214, 124] width 116 height 18
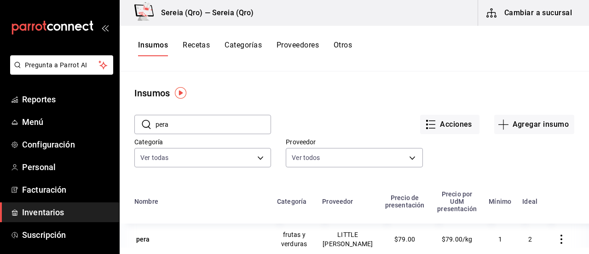
drag, startPoint x: 183, startPoint y: 129, endPoint x: 171, endPoint y: 129, distance: 12.0
click at [150, 128] on div "​ pera ​" at bounding box center [202, 124] width 137 height 19
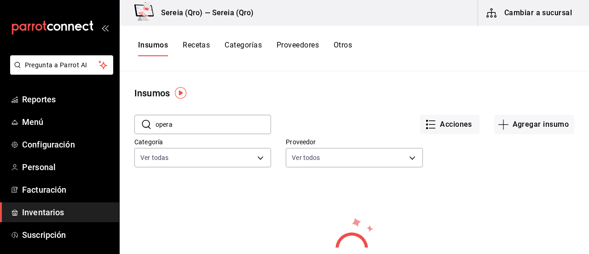
click at [159, 126] on input "opera" at bounding box center [214, 124] width 116 height 18
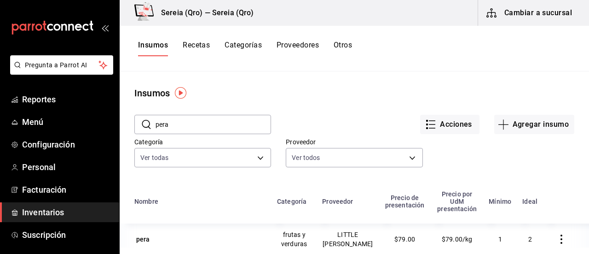
type input "òpera"
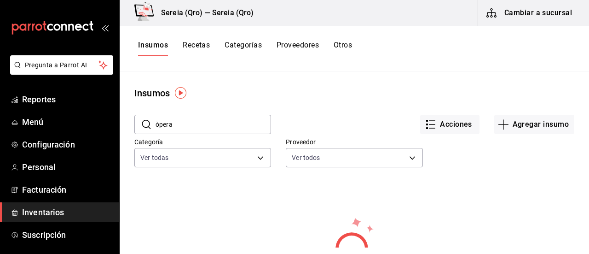
drag, startPoint x: 175, startPoint y: 124, endPoint x: 153, endPoint y: 126, distance: 21.7
click at [153, 126] on div "​ òpera ​" at bounding box center [202, 124] width 137 height 19
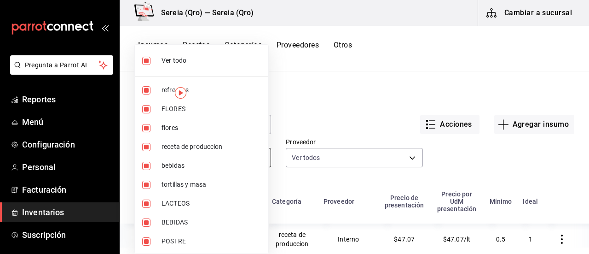
click at [262, 157] on body "Pregunta a Parrot AI Reportes Menú Configuración Personal Facturación Inventari…" at bounding box center [294, 123] width 589 height 247
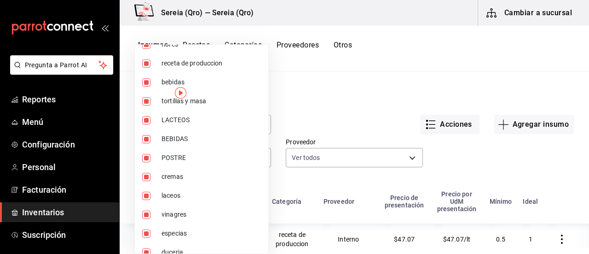
scroll to position [92, 0]
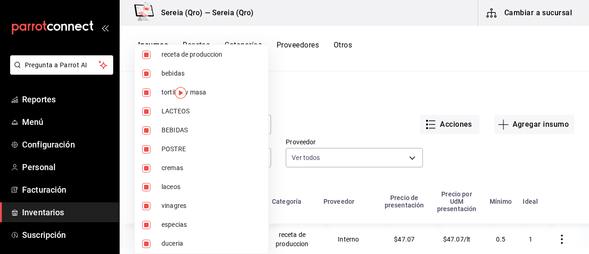
click at [180, 150] on span "POSTRE" at bounding box center [211, 149] width 99 height 10
type input "253a8556-768b-48f4-97ad-f56f9d2085cf,5b3614d9-99e8-457f-a441-92e5bbe07c76,2bd65…"
checkbox input "false"
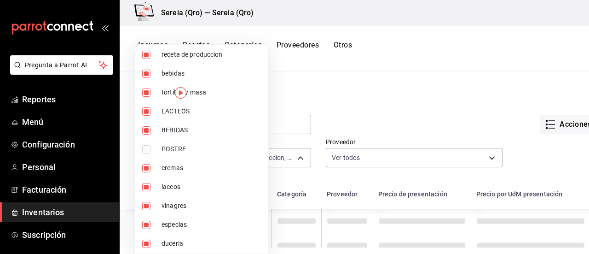
click at [345, 119] on div at bounding box center [294, 127] width 589 height 254
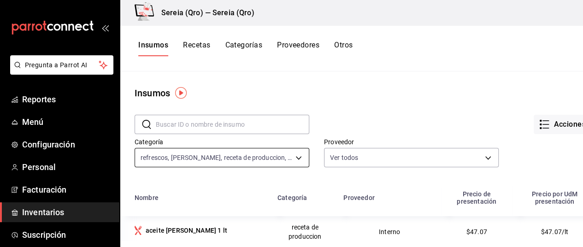
click at [298, 160] on body "Pregunta a Parrot AI Reportes Menú Configuración Personal Facturación Inventari…" at bounding box center [291, 120] width 583 height 240
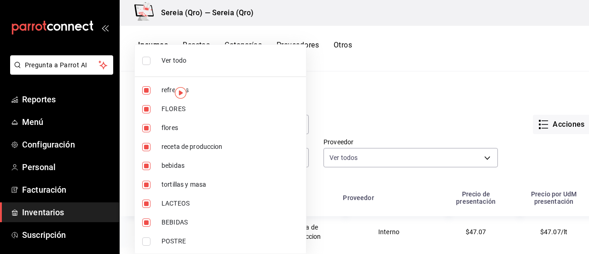
click at [144, 57] on input "checkbox" at bounding box center [146, 61] width 8 height 8
checkbox input "true"
type input "253a8556-768b-48f4-97ad-f56f9d2085cf,5b3614d9-99e8-457f-a441-92e5bbe07c76,2bd65…"
checkbox input "true"
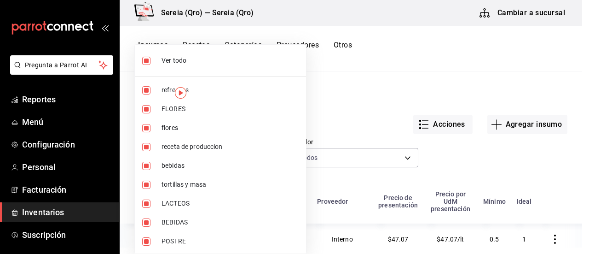
click at [144, 57] on input "checkbox" at bounding box center [146, 61] width 8 height 8
checkbox input "false"
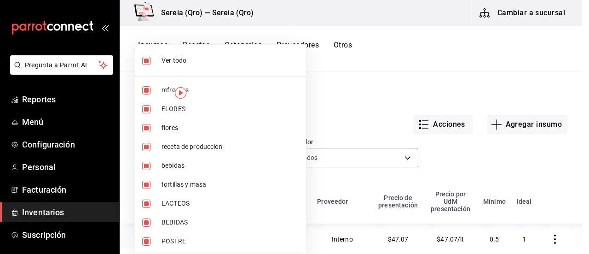
checkbox input "false"
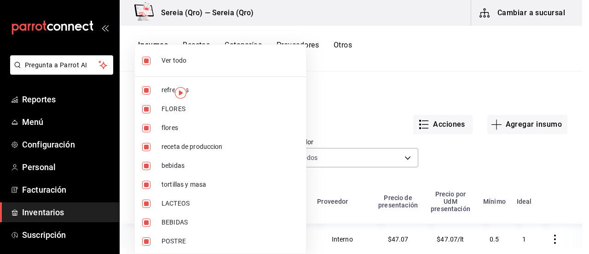
checkbox input "false"
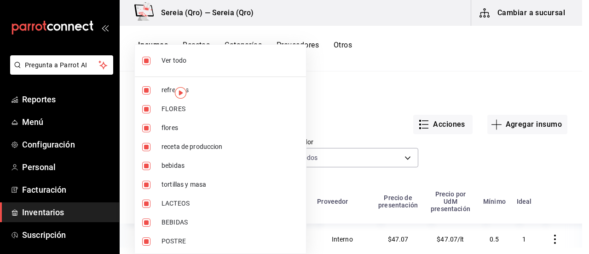
checkbox input "false"
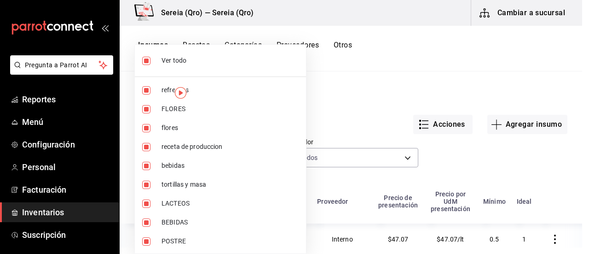
checkbox input "false"
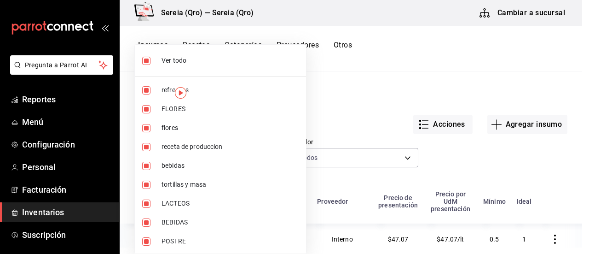
checkbox input "false"
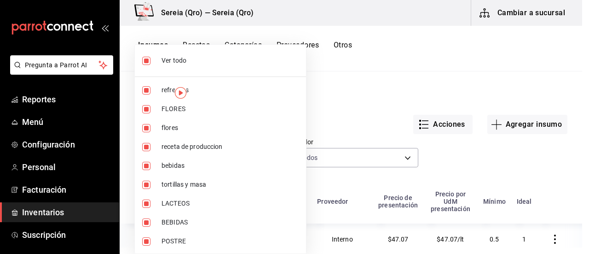
checkbox input "false"
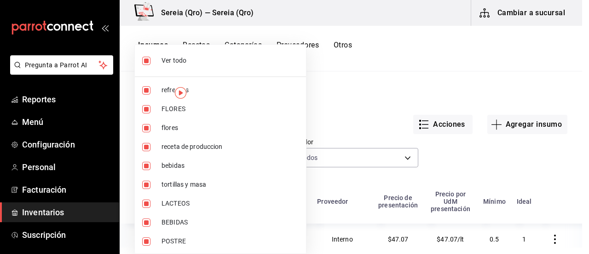
checkbox input "false"
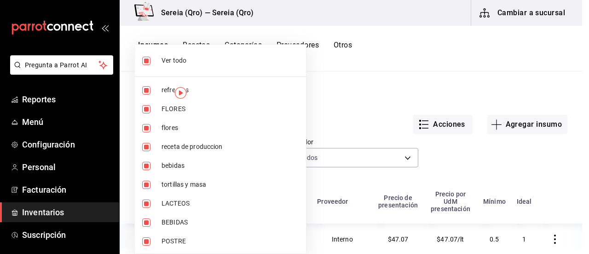
checkbox input "false"
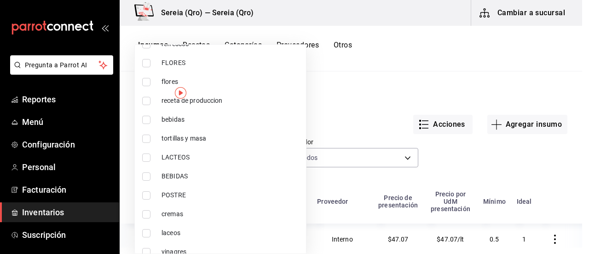
click at [144, 194] on input "checkbox" at bounding box center [146, 195] width 8 height 8
checkbox input "true"
type input "c199149e-6813-40c3-a9b5-2d3c0b95c2ad"
click at [344, 125] on div at bounding box center [294, 127] width 589 height 254
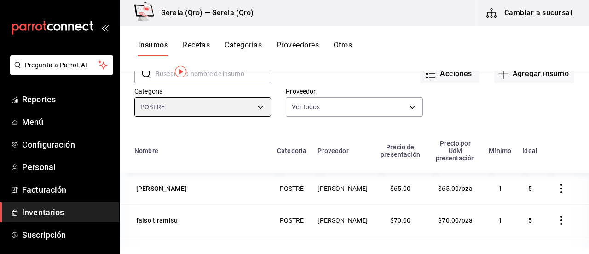
scroll to position [21, 0]
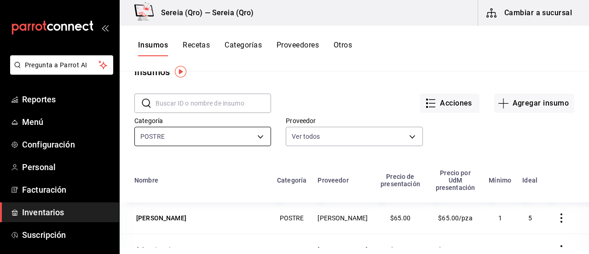
click at [260, 136] on body "Pregunta a Parrot AI Reportes Menú Configuración Personal Facturación Inventari…" at bounding box center [294, 123] width 589 height 247
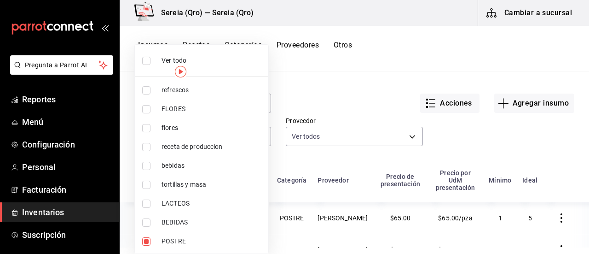
click at [272, 97] on div at bounding box center [294, 127] width 589 height 254
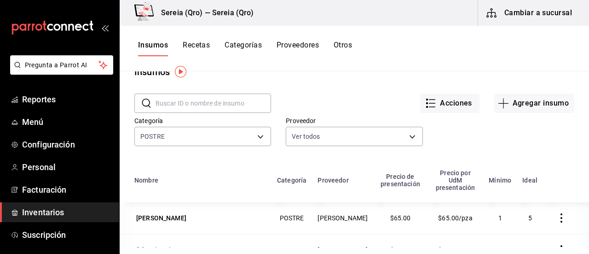
click at [204, 101] on input "text" at bounding box center [214, 103] width 116 height 18
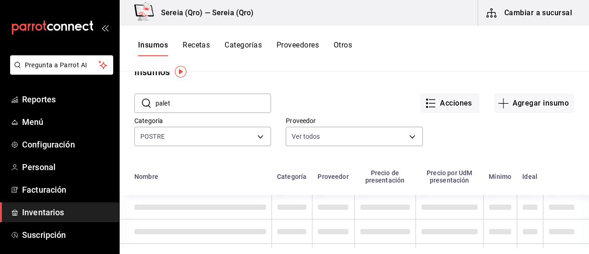
type input "paleta"
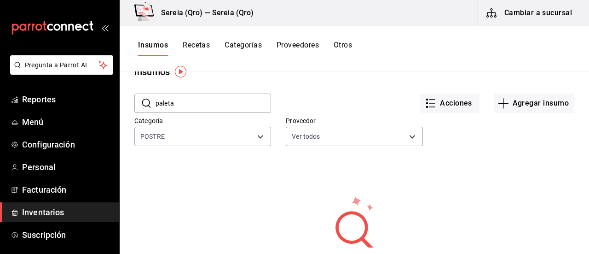
drag, startPoint x: 197, startPoint y: 102, endPoint x: 153, endPoint y: 105, distance: 44.3
click at [153, 105] on div "​ paleta ​" at bounding box center [202, 102] width 137 height 19
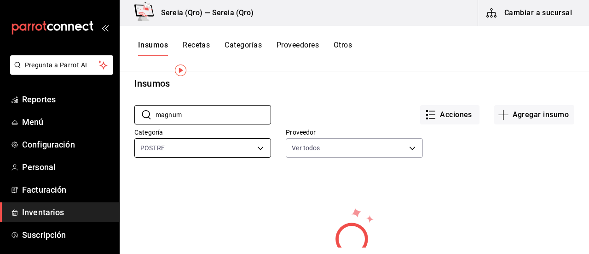
scroll to position [0, 0]
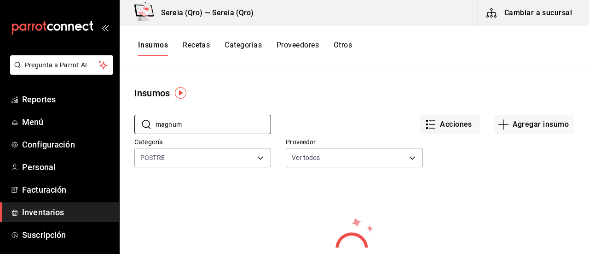
type input "magnum"
click at [286, 113] on div "Acciones Agregar insumo" at bounding box center [422, 117] width 303 height 34
drag, startPoint x: 189, startPoint y: 127, endPoint x: 151, endPoint y: 127, distance: 38.2
click at [151, 127] on div "​ magnum ​" at bounding box center [202, 124] width 137 height 19
